Goal: Task Accomplishment & Management: Manage account settings

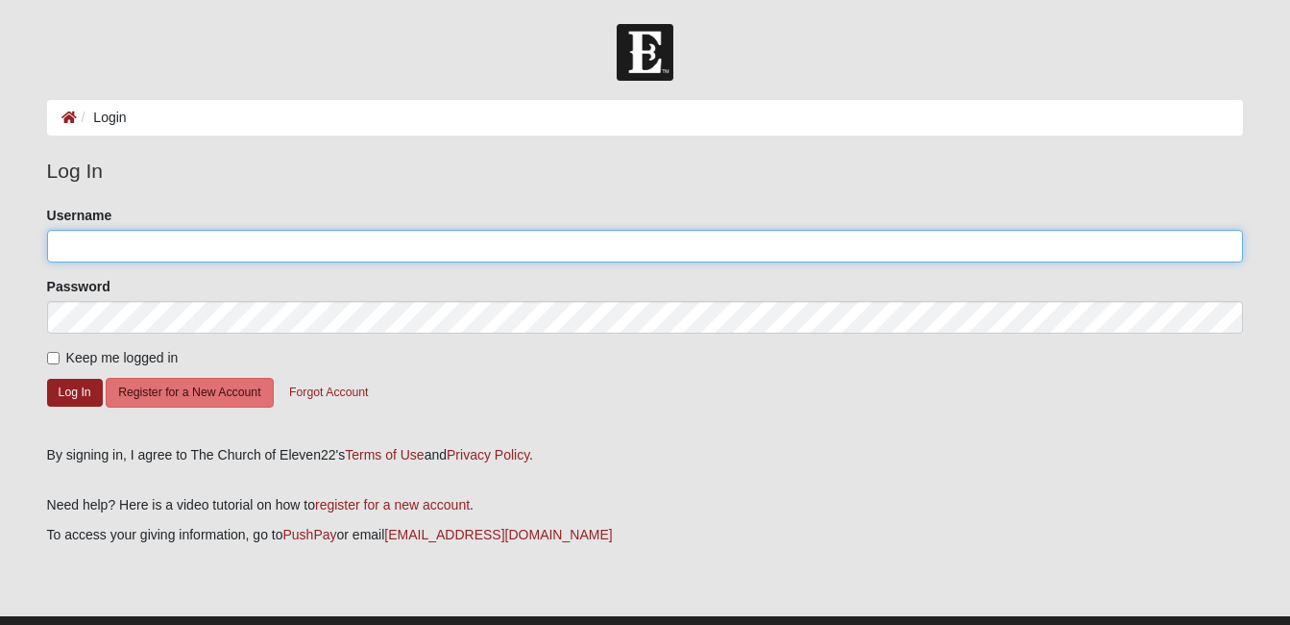
type input "stevicksb"
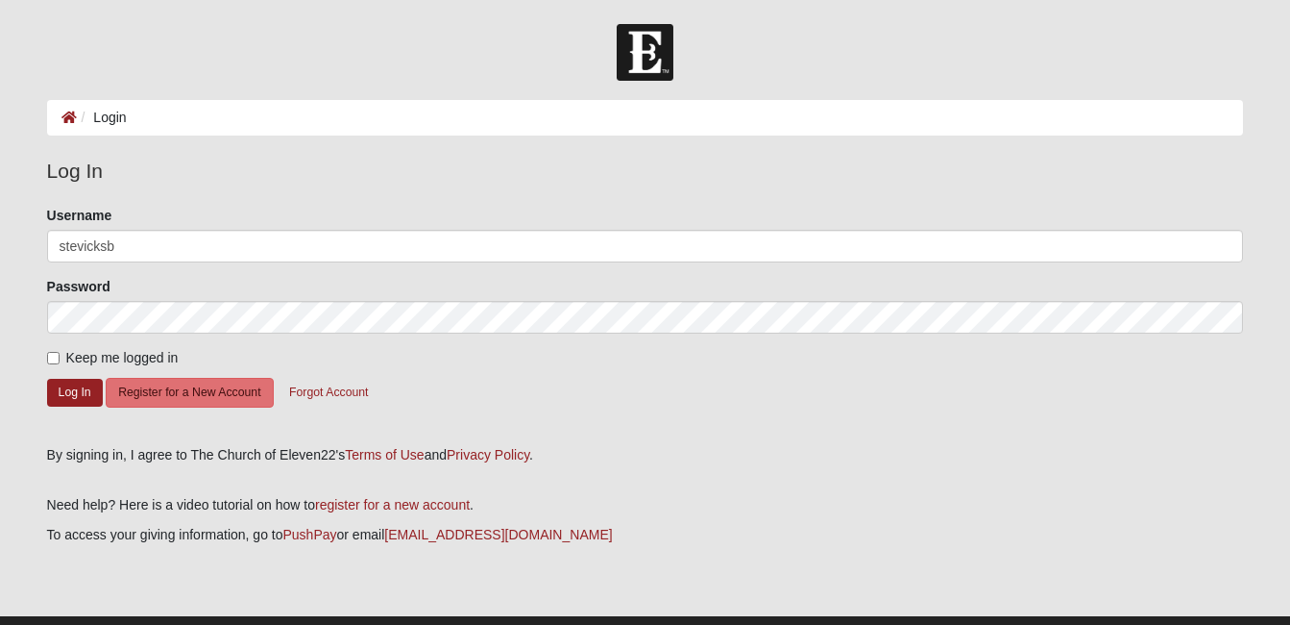
click at [60, 360] on label "Keep me logged in" at bounding box center [113, 358] width 132 height 20
click at [60, 360] on input "Keep me logged in" at bounding box center [53, 358] width 12 height 12
checkbox input "true"
click at [69, 387] on button "Log In" at bounding box center [75, 393] width 56 height 28
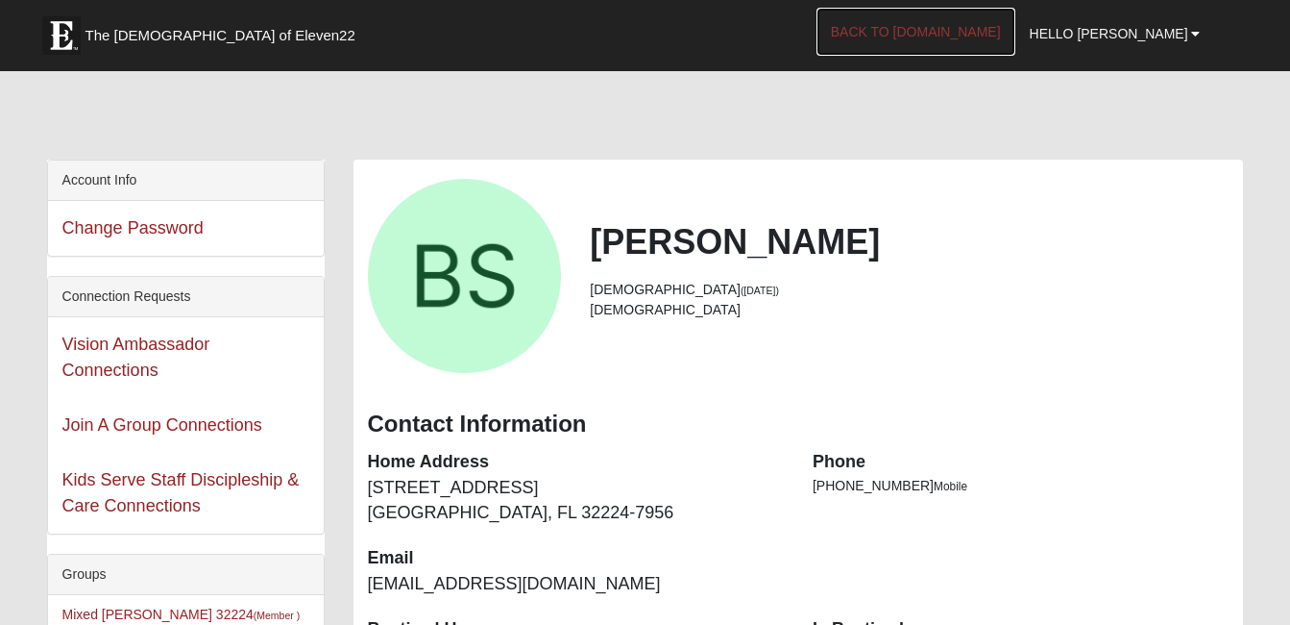
click at [940, 35] on link "Back to [DOMAIN_NAME]" at bounding box center [916, 32] width 199 height 48
click at [1152, 37] on span "Hello [PERSON_NAME]" at bounding box center [1109, 33] width 159 height 15
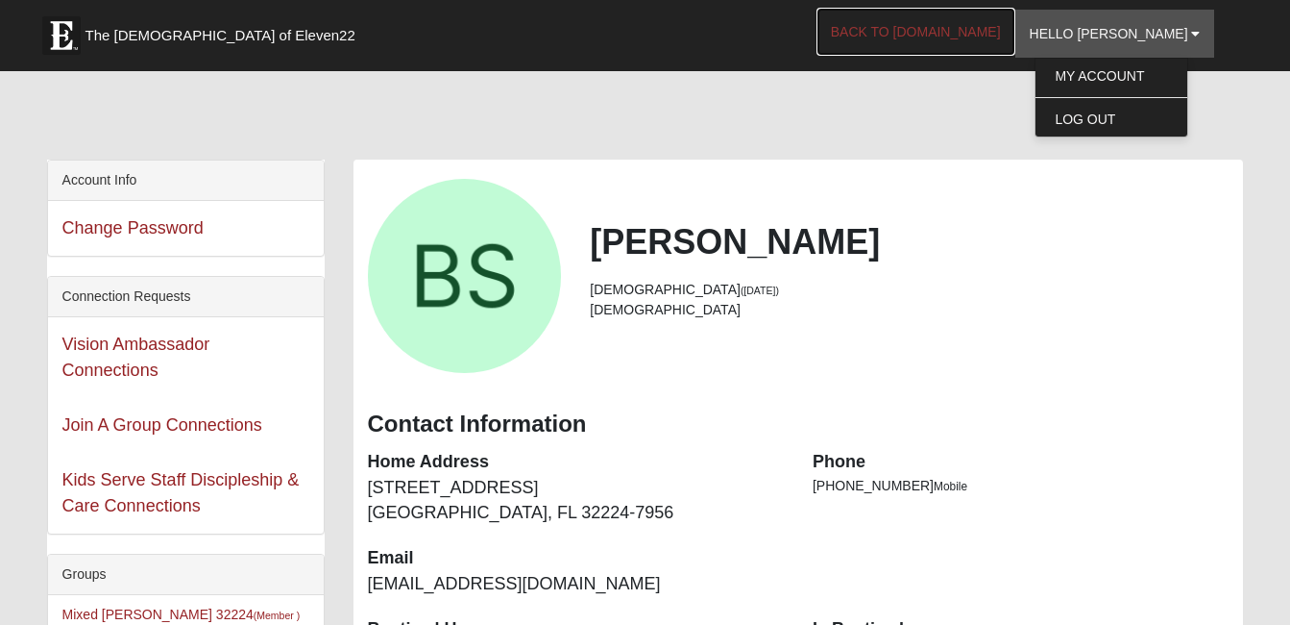
click at [962, 31] on link "Back to [DOMAIN_NAME]" at bounding box center [916, 32] width 199 height 48
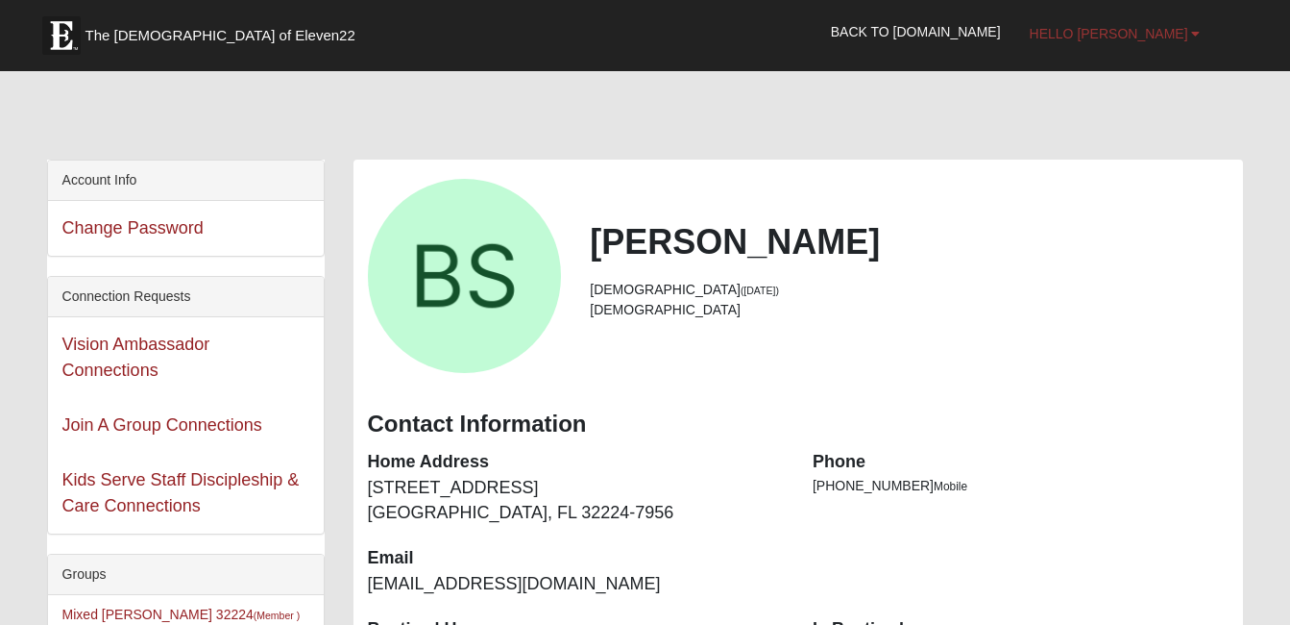
click at [1155, 33] on span "Hello [PERSON_NAME]" at bounding box center [1109, 33] width 159 height 15
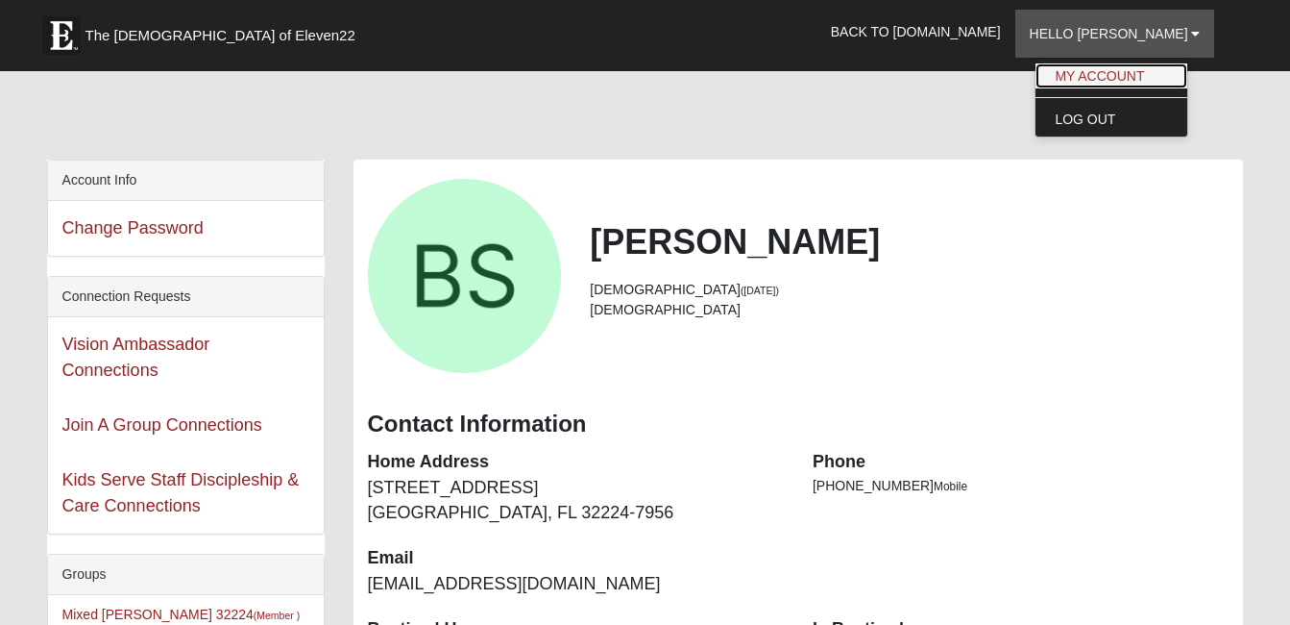
click at [1121, 80] on link "My Account" at bounding box center [1112, 75] width 152 height 25
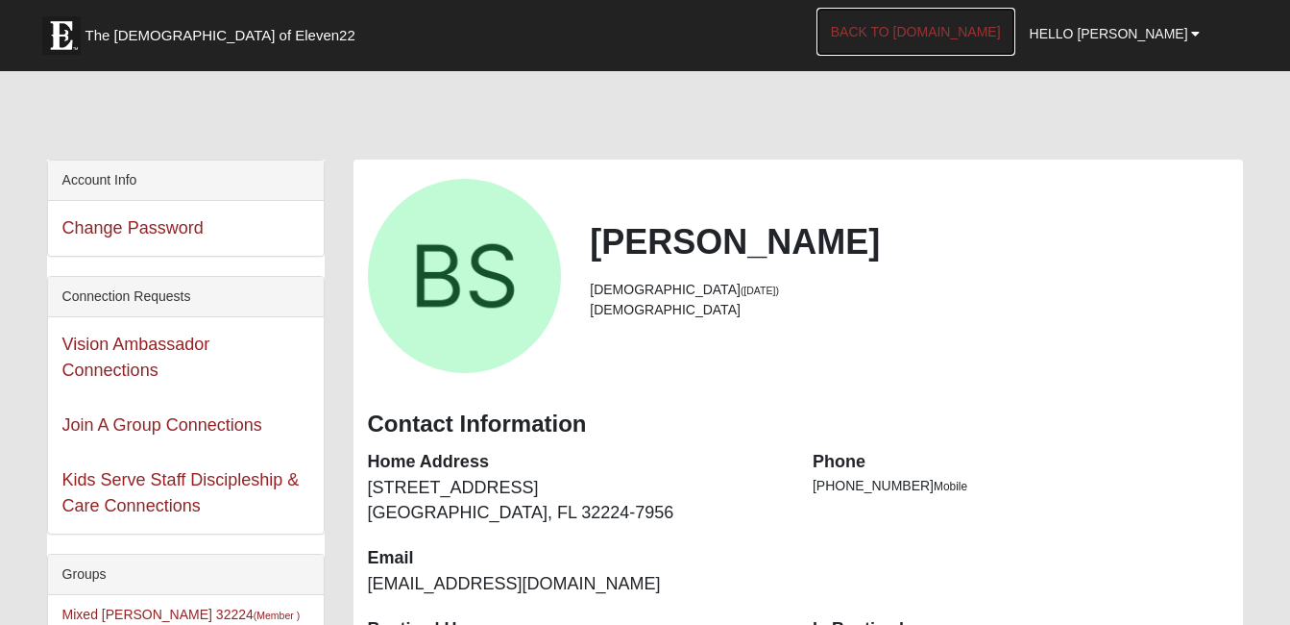
click at [989, 31] on link "Back to [DOMAIN_NAME]" at bounding box center [916, 32] width 199 height 48
